Goal: Find specific page/section: Find specific page/section

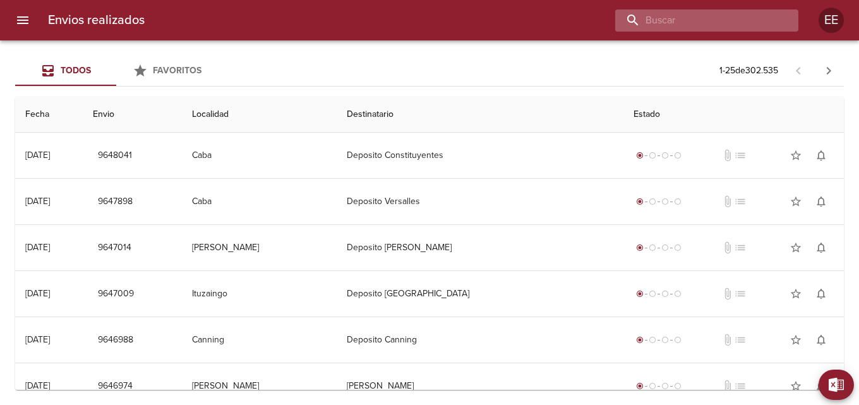
click at [707, 16] on input "buscar" at bounding box center [696, 20] width 162 height 22
paste input "[PERSON_NAME]"
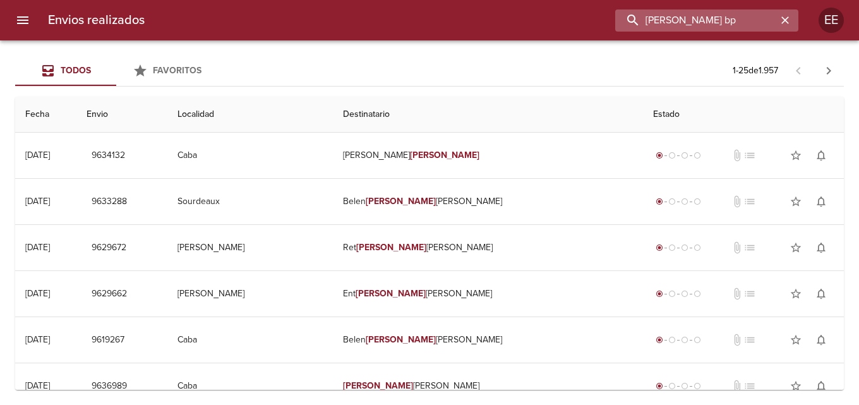
type input "[PERSON_NAME] bp"
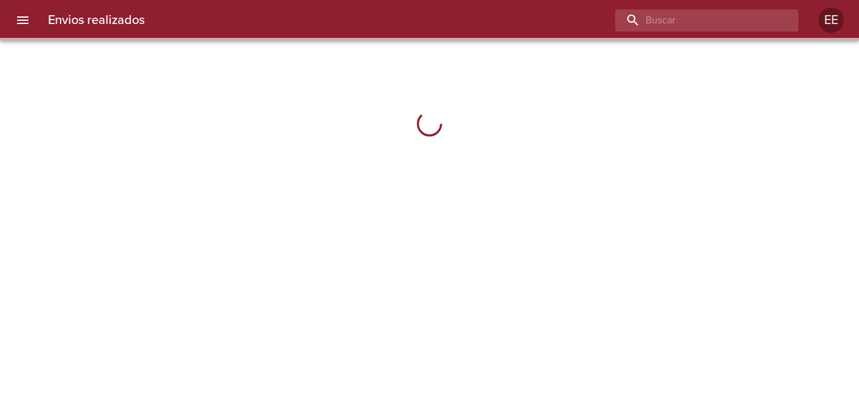
click at [718, 25] on input "buscar" at bounding box center [696, 20] width 162 height 22
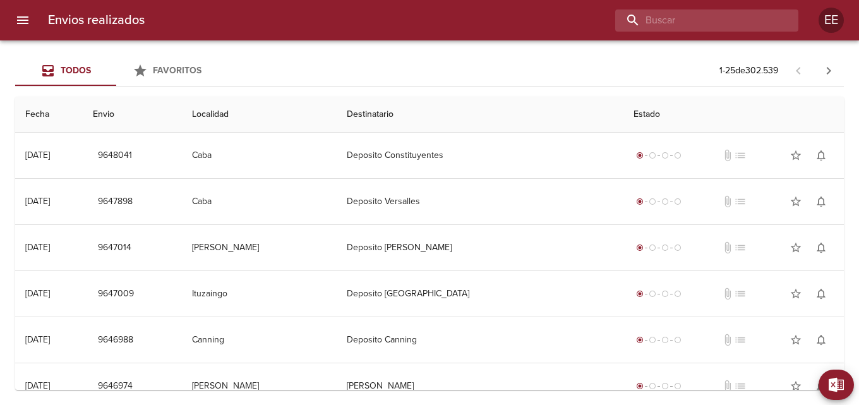
paste input "[PERSON_NAME]"
type input "[PERSON_NAME]"
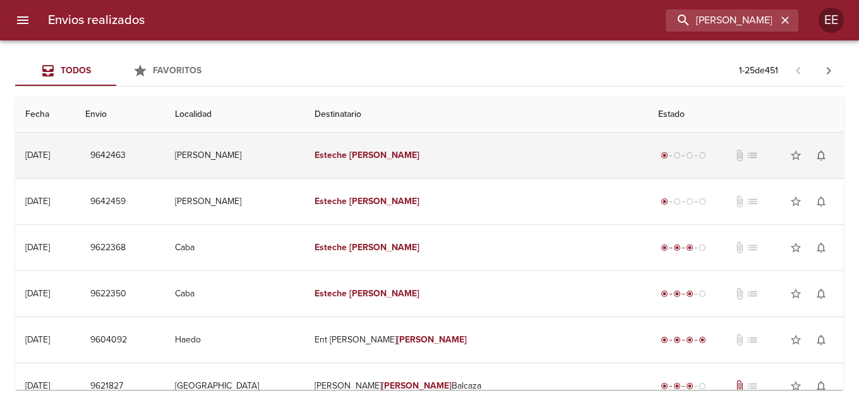
click at [416, 157] on em "[PERSON_NAME]" at bounding box center [384, 155] width 70 height 11
